Goal: Contribute content

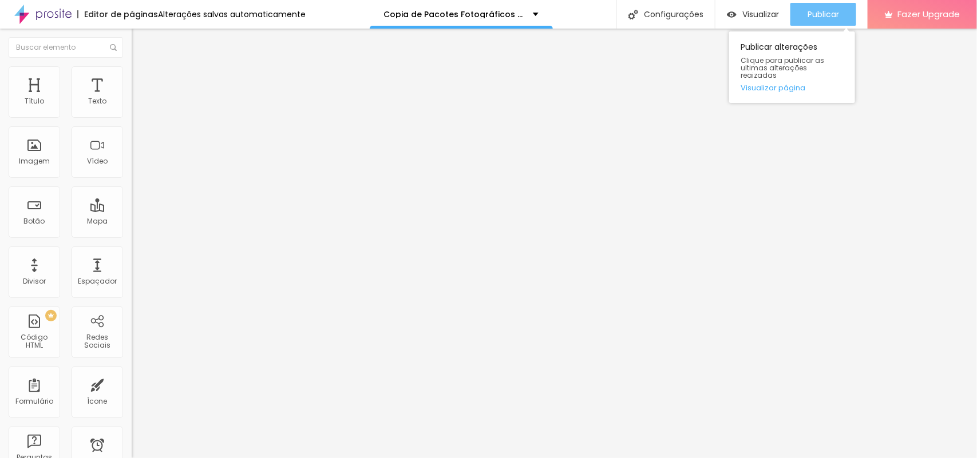
click at [839, 13] on button "Publicar" at bounding box center [823, 14] width 66 height 23
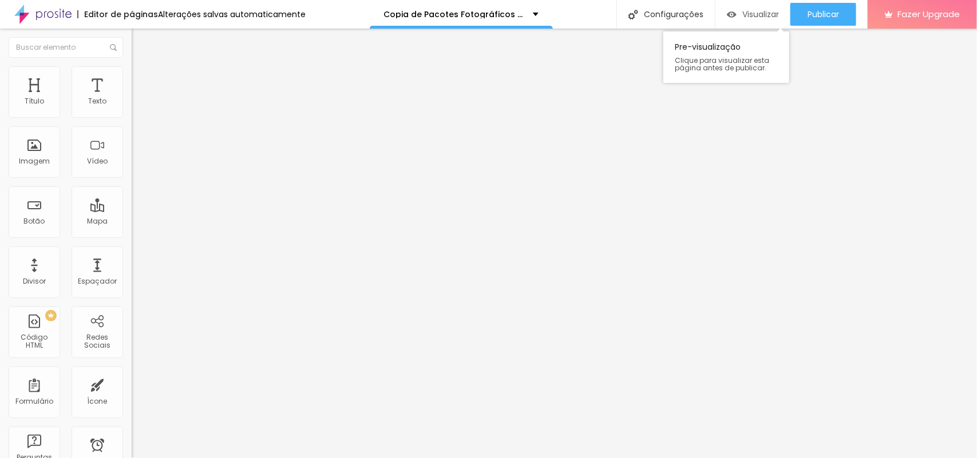
click at [770, 12] on span "Visualizar" at bounding box center [760, 14] width 37 height 9
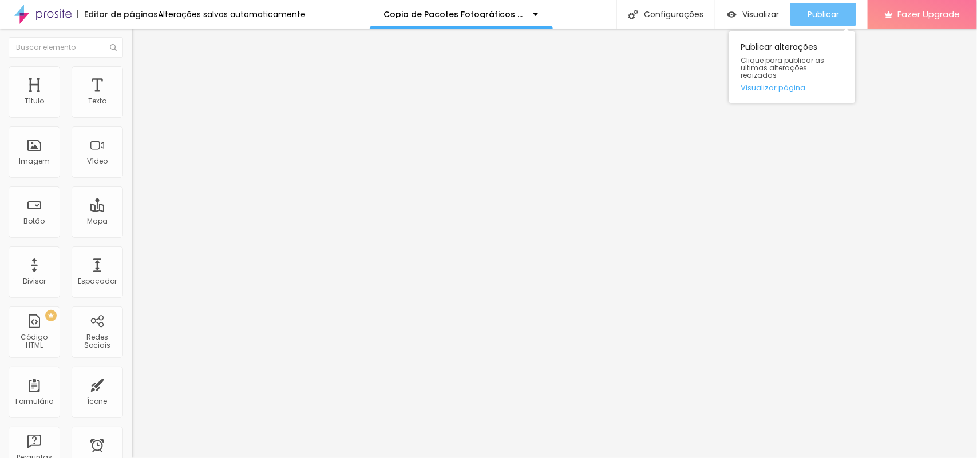
click at [828, 21] on div "Publicar" at bounding box center [822, 14] width 31 height 23
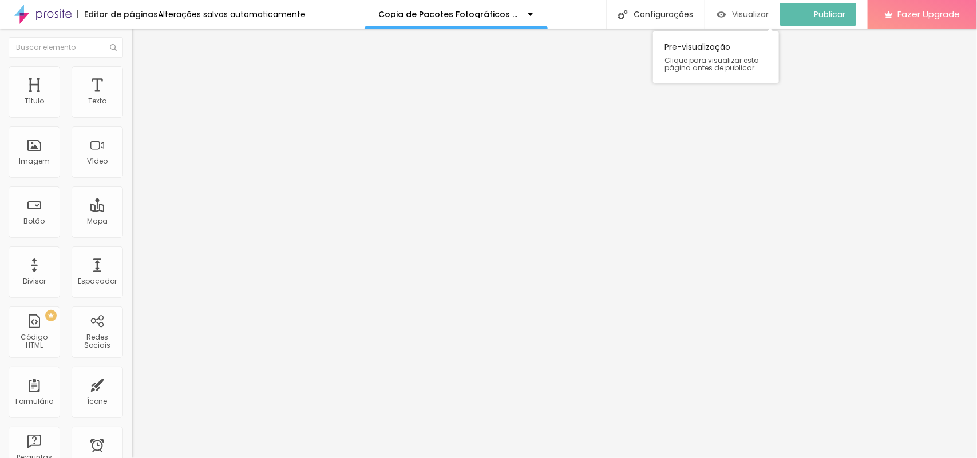
click at [747, 20] on div "Visualizar" at bounding box center [742, 14] width 52 height 23
click at [756, 10] on span "Visualizar" at bounding box center [760, 14] width 37 height 9
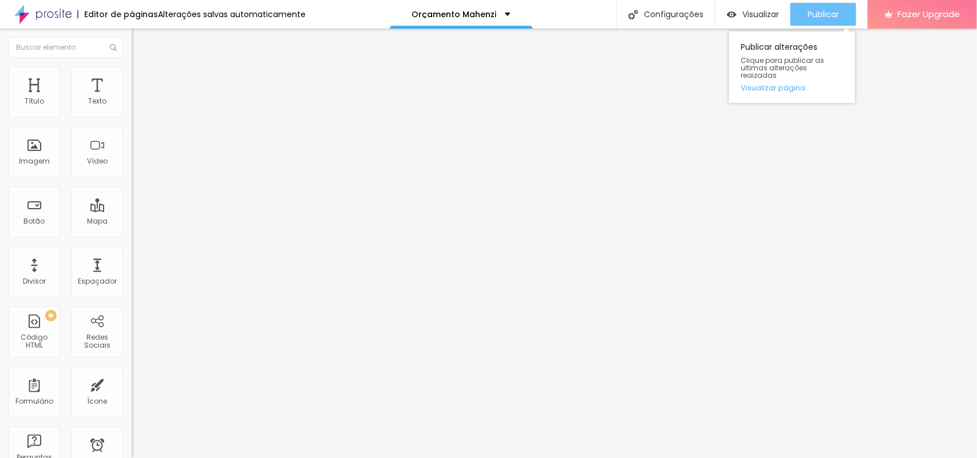
click at [823, 13] on span "Publicar" at bounding box center [822, 14] width 31 height 9
click at [808, 18] on span "Publicar" at bounding box center [822, 14] width 31 height 9
click at [826, 12] on span "Publicar" at bounding box center [822, 14] width 31 height 9
